Goal: Navigation & Orientation: Find specific page/section

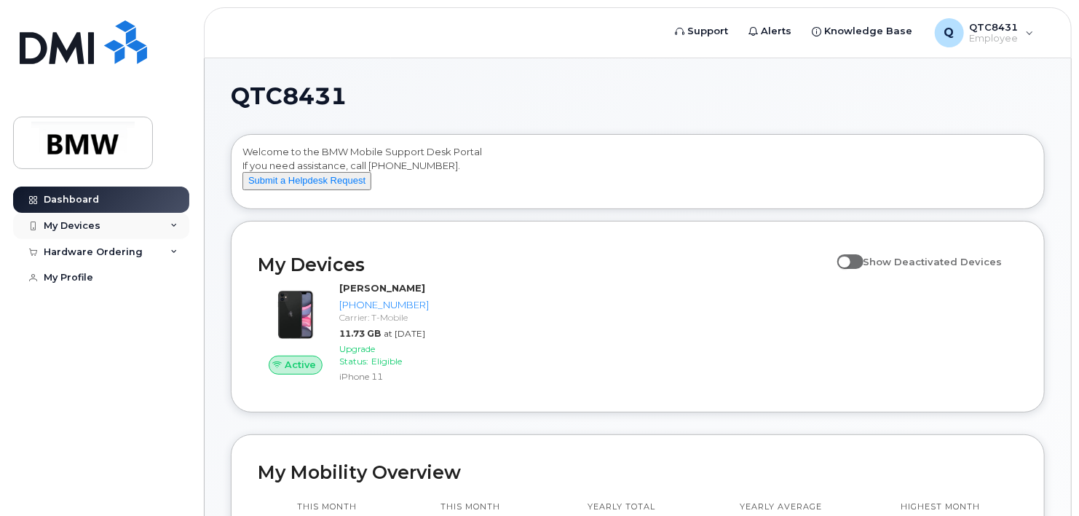
click at [170, 224] on icon at bounding box center [173, 225] width 7 height 7
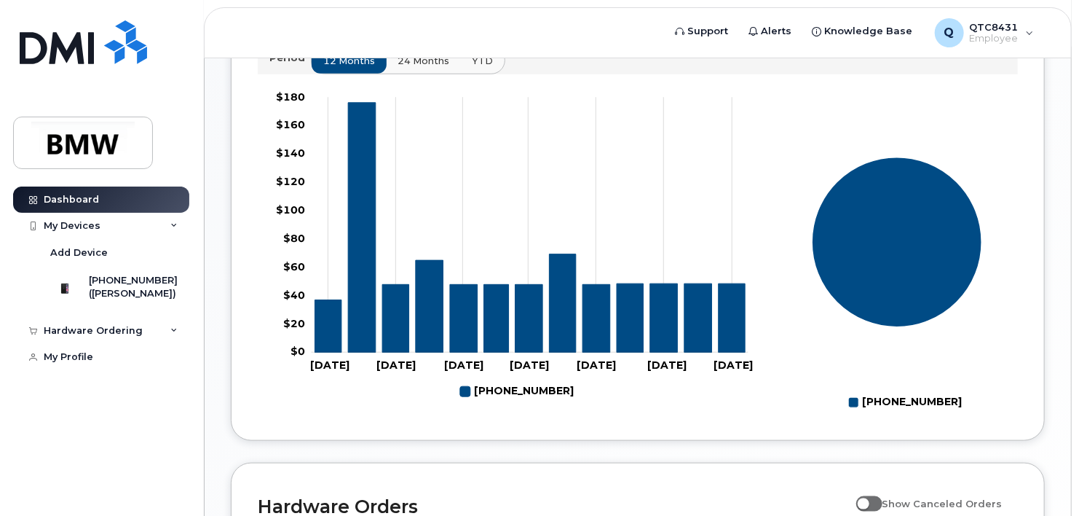
scroll to position [172, 0]
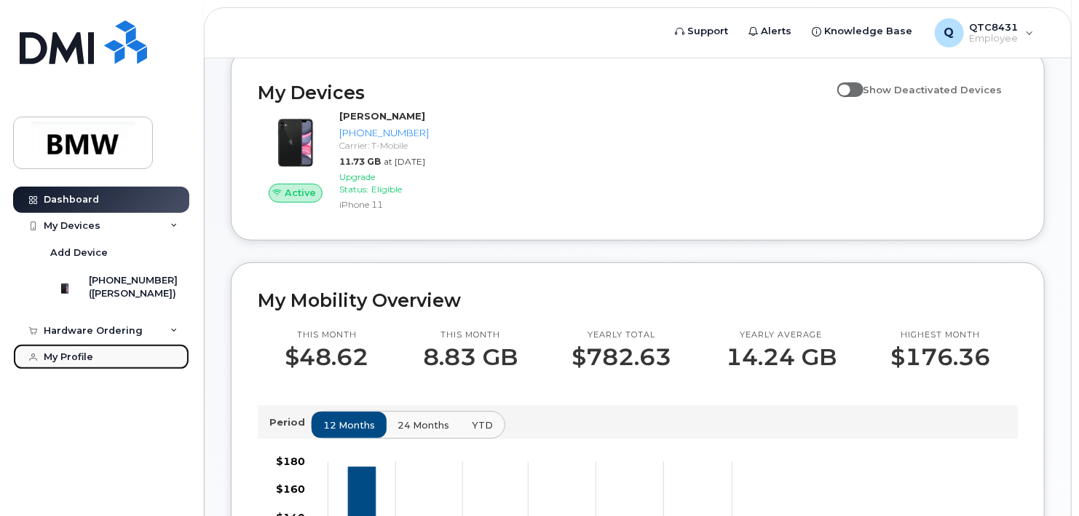
click at [71, 363] on div "My Profile" at bounding box center [69, 357] width 50 height 12
click at [81, 221] on div "My Devices" at bounding box center [72, 226] width 57 height 12
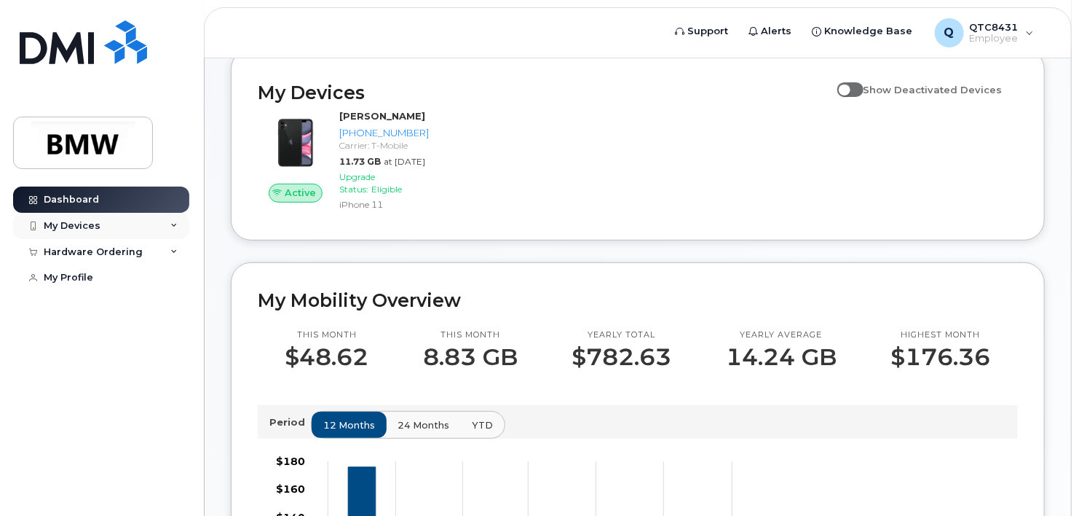
click at [78, 221] on div "My Devices" at bounding box center [72, 226] width 57 height 12
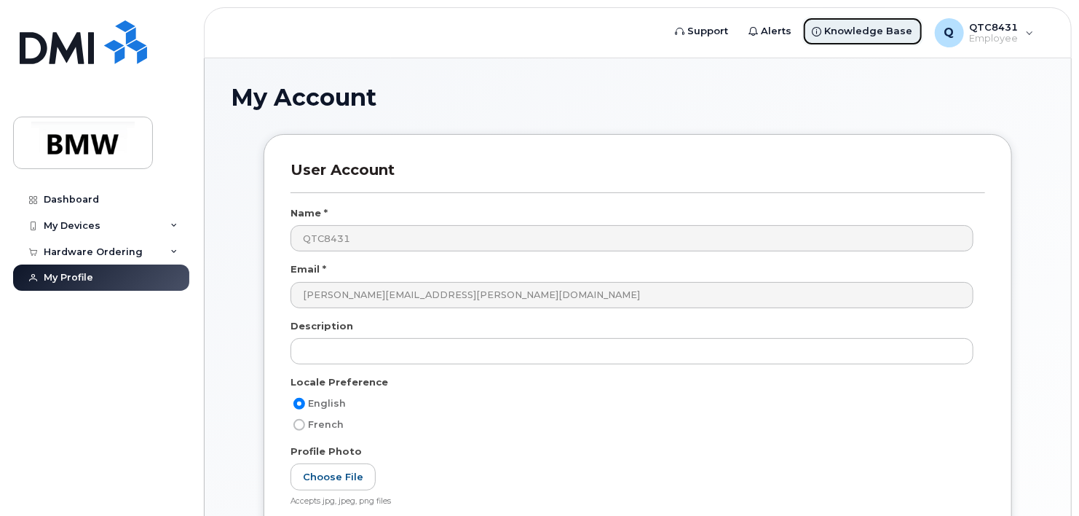
click at [865, 33] on span "Knowledge Base" at bounding box center [869, 31] width 88 height 15
